Goal: Task Accomplishment & Management: Manage account settings

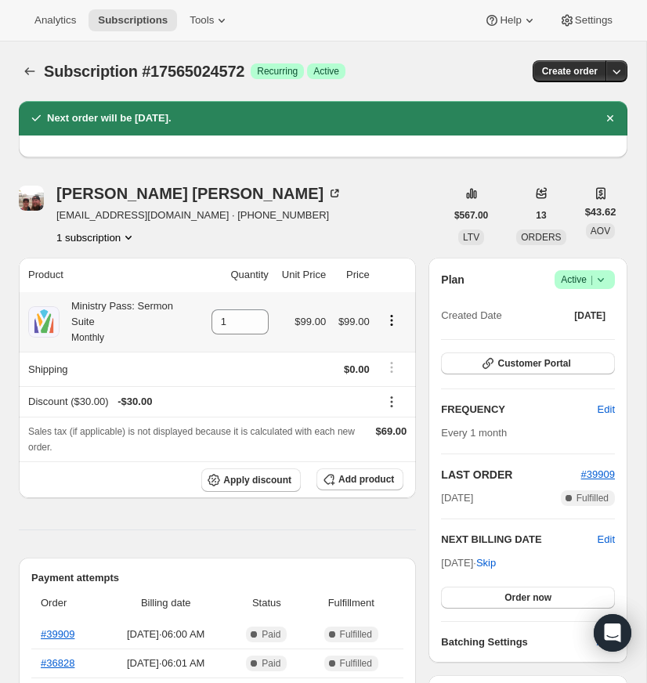
scroll to position [118, 0]
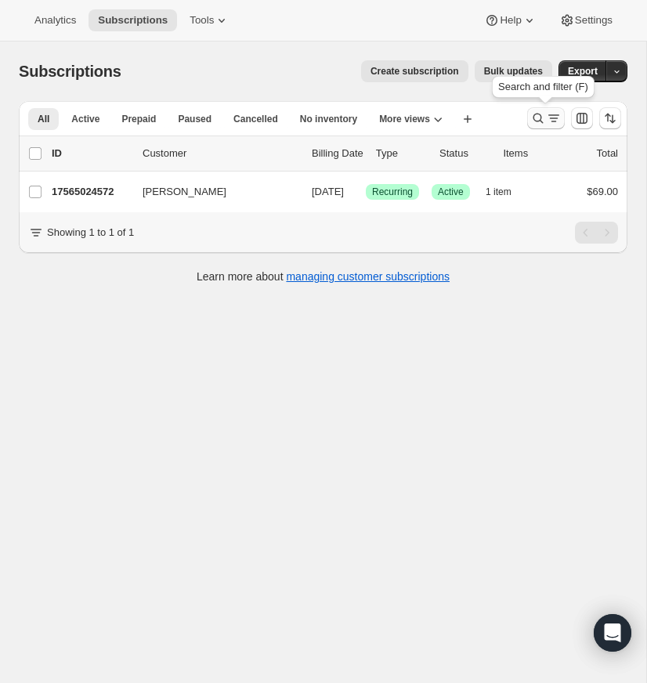
click at [537, 114] on icon "Search and filter results" at bounding box center [538, 119] width 10 height 10
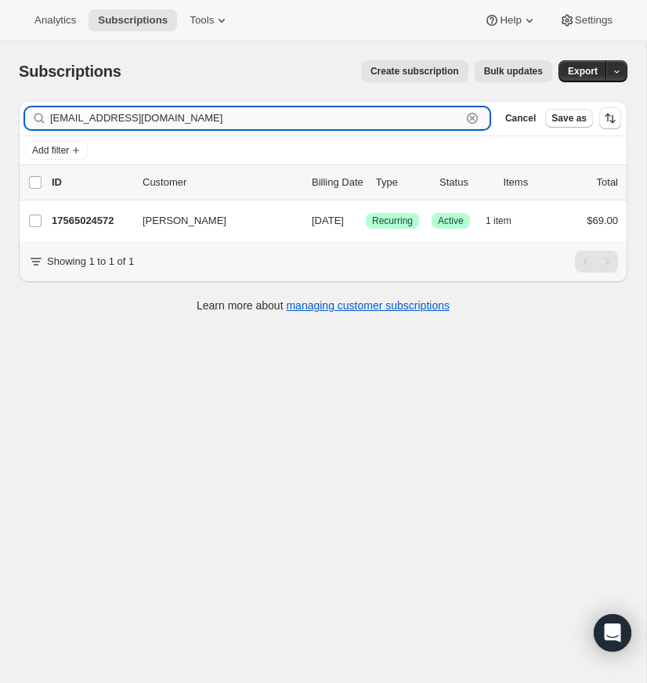
drag, startPoint x: 473, startPoint y: 114, endPoint x: 457, endPoint y: 116, distance: 15.7
click at [473, 114] on icon "button" at bounding box center [472, 118] width 16 height 16
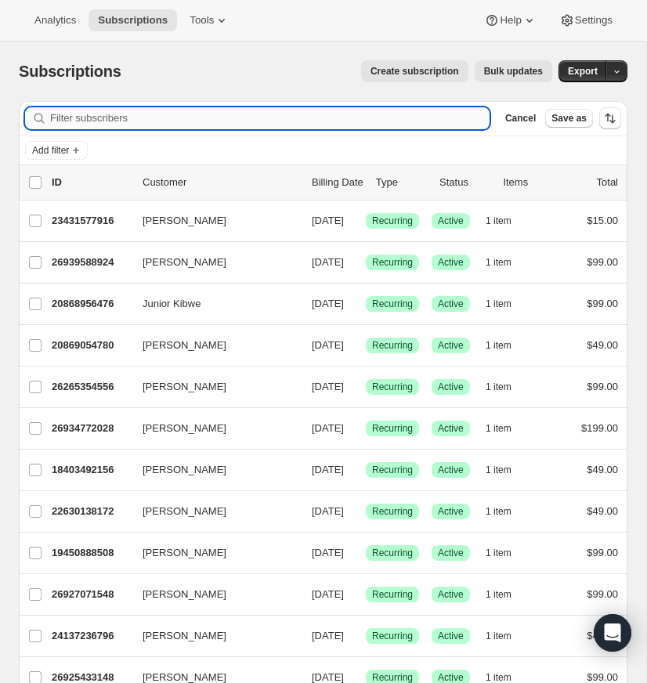
paste input "[EMAIL_ADDRESS][DOMAIN_NAME]"
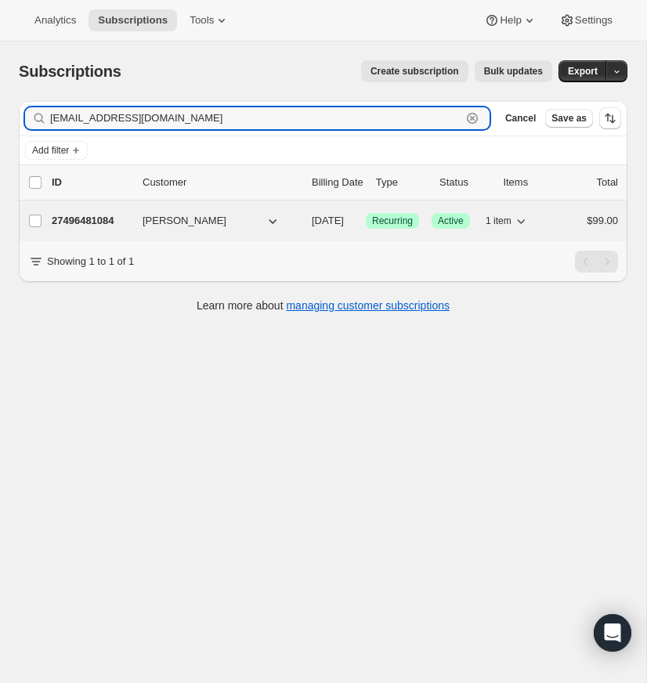
type input "[EMAIL_ADDRESS][DOMAIN_NAME]"
click at [82, 215] on p "27496481084" at bounding box center [91, 221] width 78 height 16
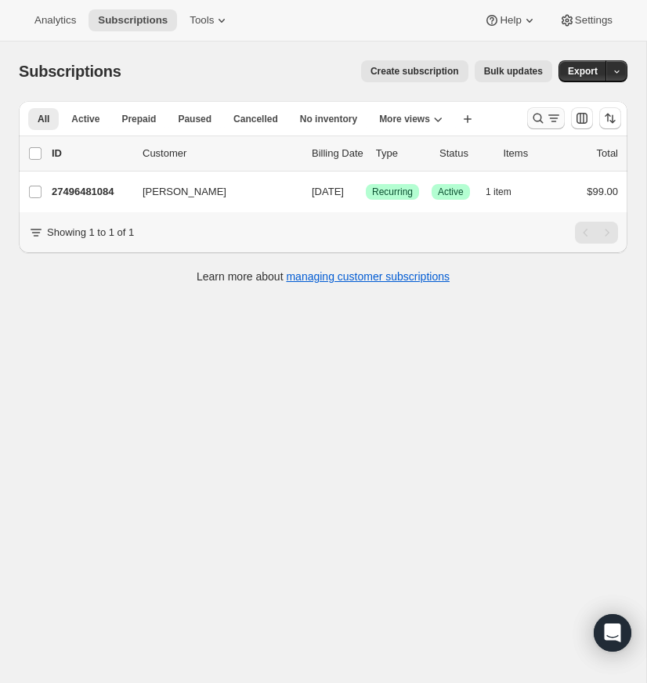
click at [534, 111] on icon "Search and filter results" at bounding box center [538, 118] width 16 height 16
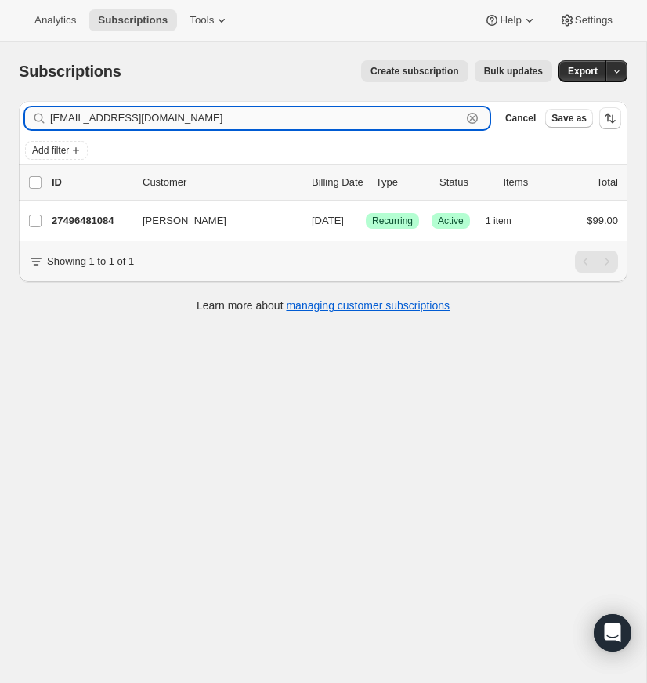
drag, startPoint x: 471, startPoint y: 114, endPoint x: 269, endPoint y: 110, distance: 202.1
click at [471, 114] on icon "button" at bounding box center [472, 118] width 16 height 16
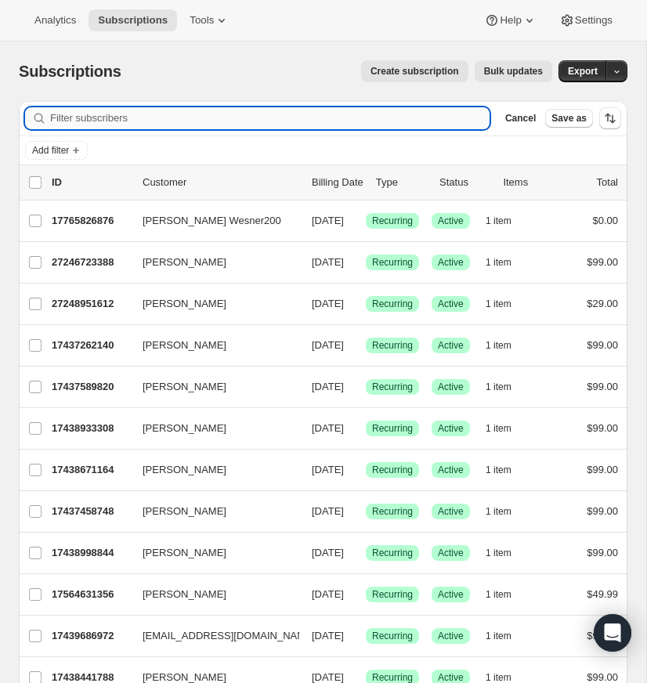
paste input "info@liftsby.com"
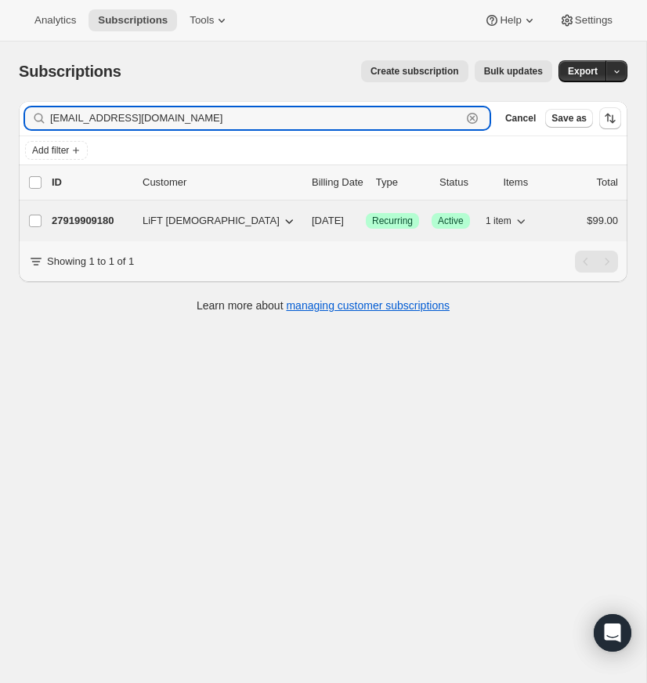
type input "info@liftsby.com"
click at [87, 218] on p "27919909180" at bounding box center [91, 221] width 78 height 16
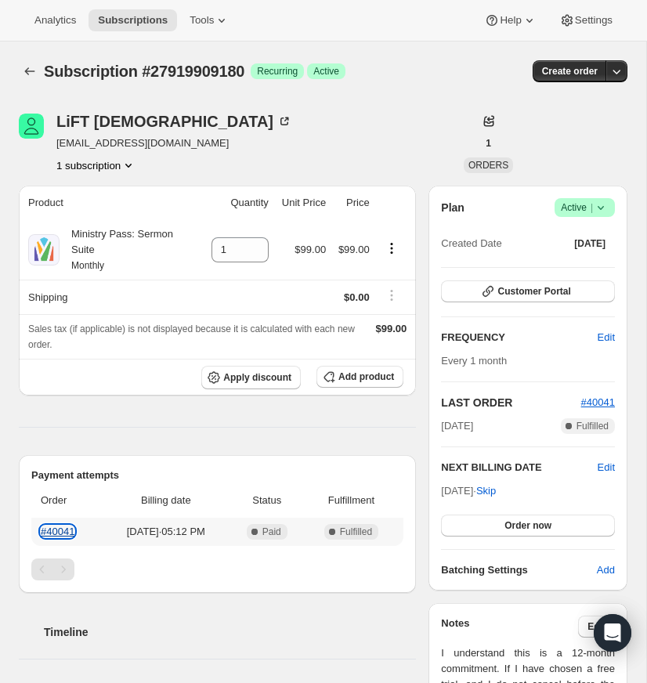
click at [63, 529] on link "#40041" at bounding box center [58, 531] width 34 height 12
click at [598, 204] on icon at bounding box center [601, 208] width 16 height 16
click at [578, 262] on span "Cancel subscription" at bounding box center [580, 265] width 88 height 12
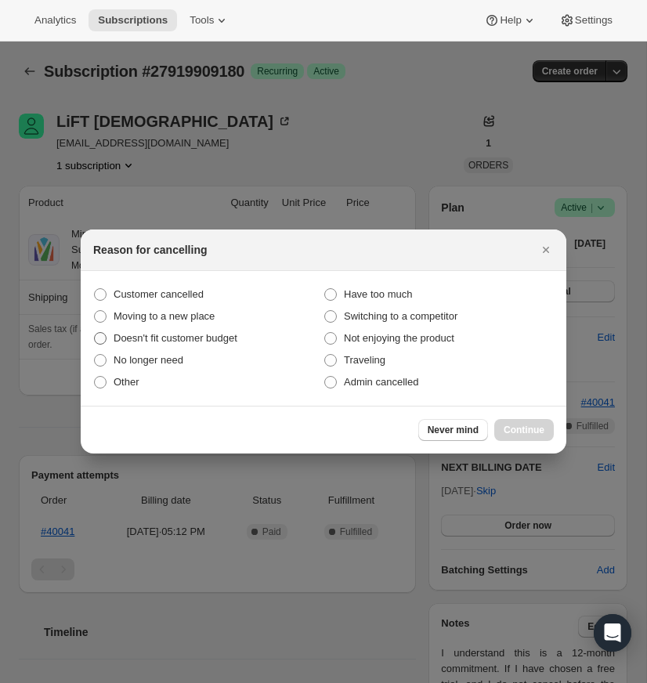
drag, startPoint x: 104, startPoint y: 290, endPoint x: 155, endPoint y: 328, distance: 63.7
click at [104, 290] on span ":rbt:" at bounding box center [100, 294] width 13 height 13
click at [95, 289] on input "Customer cancelled" at bounding box center [94, 288] width 1 height 1
radio input "true"
click at [517, 428] on span "Continue" at bounding box center [524, 430] width 41 height 13
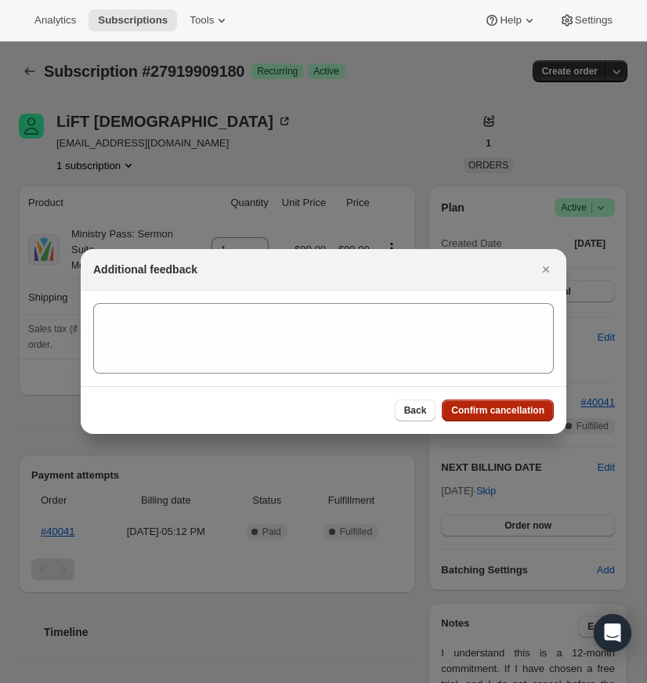
click at [491, 408] on span "Confirm cancellation" at bounding box center [497, 410] width 93 height 13
